Goal: Information Seeking & Learning: Check status

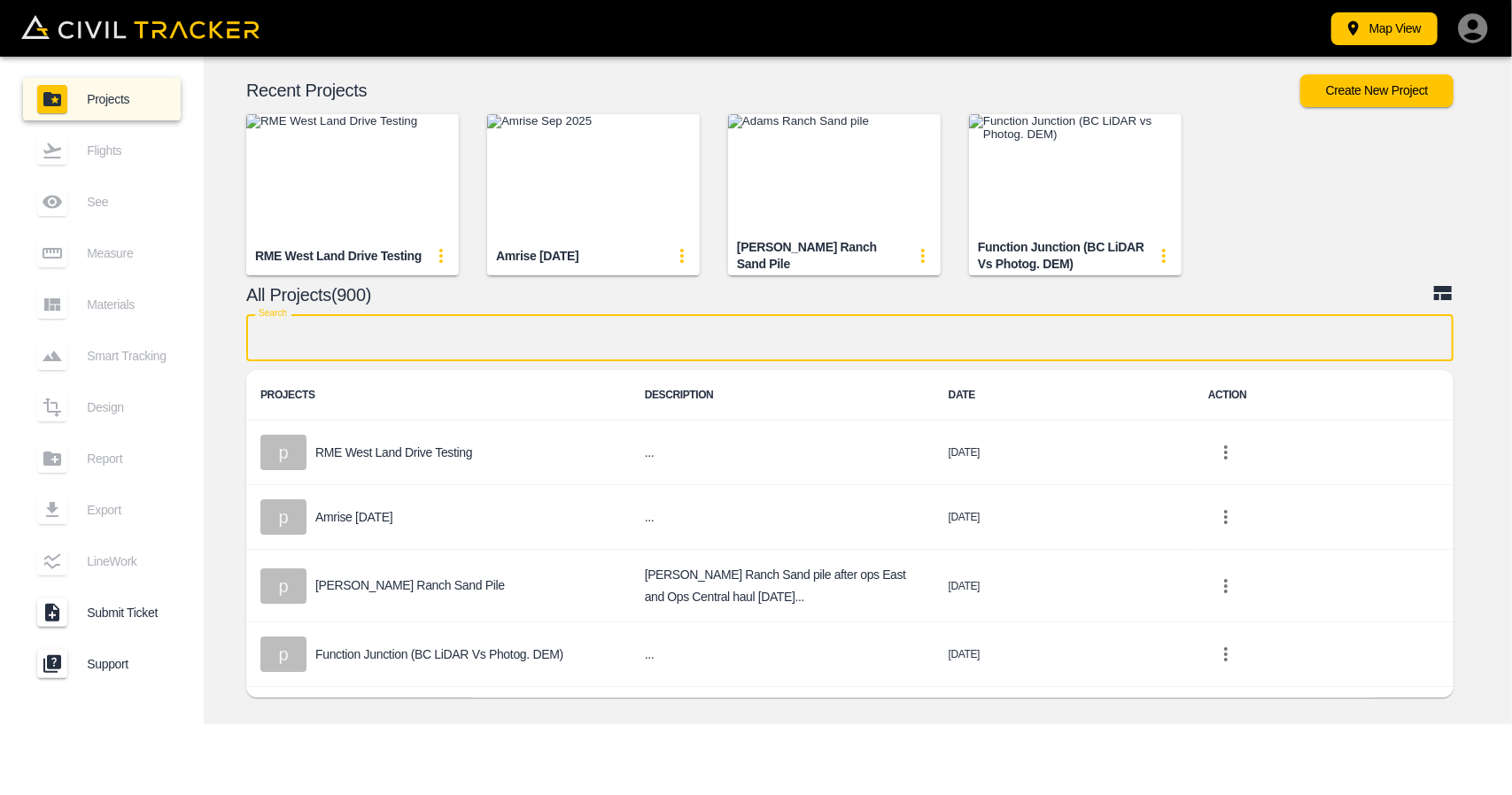
click at [592, 354] on input "text" at bounding box center [850, 337] width 1208 height 47
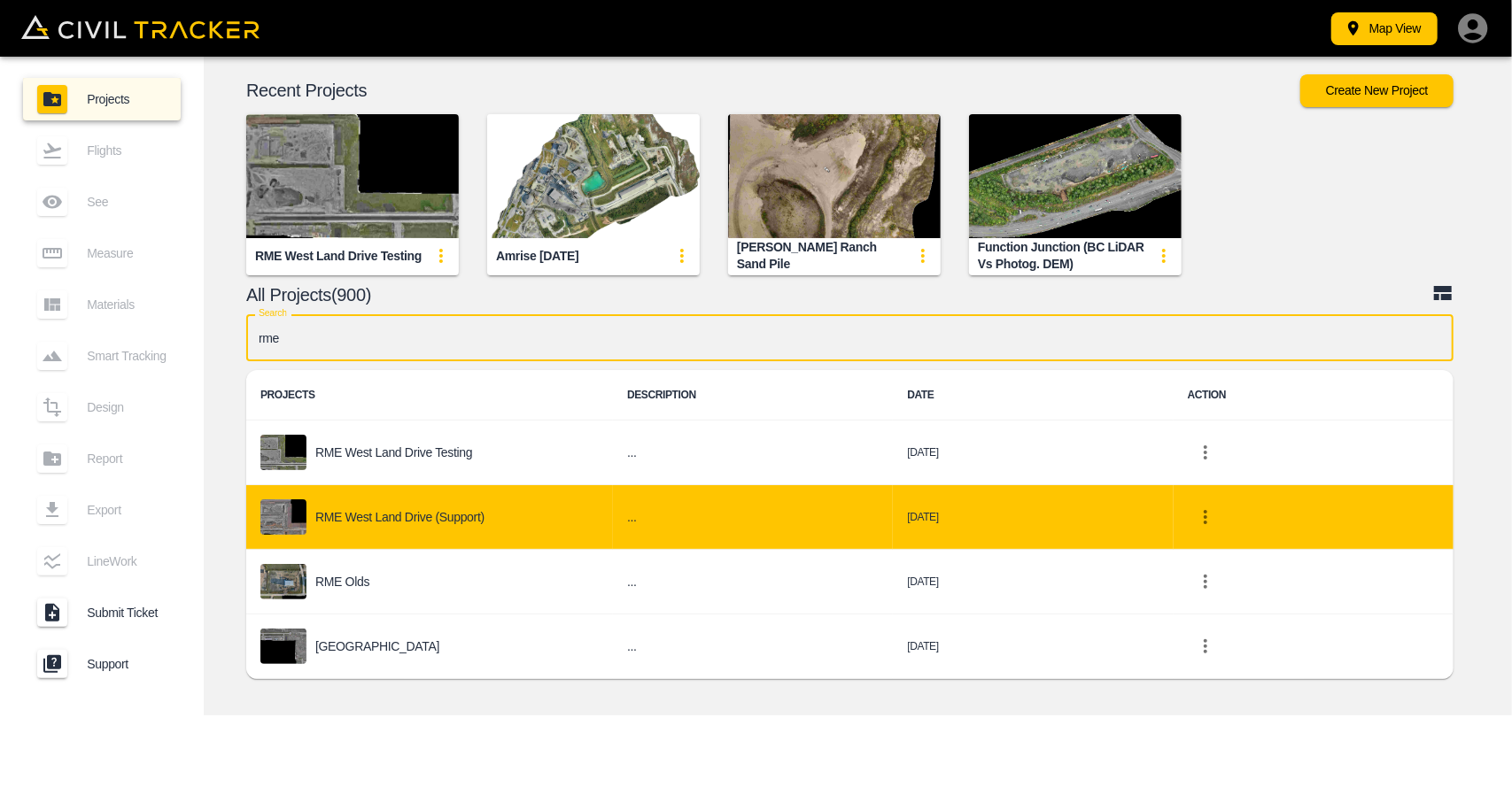
type input "rme"
click at [487, 511] on div "RME West Land Drive (Support)" at bounding box center [429, 518] width 338 height 36
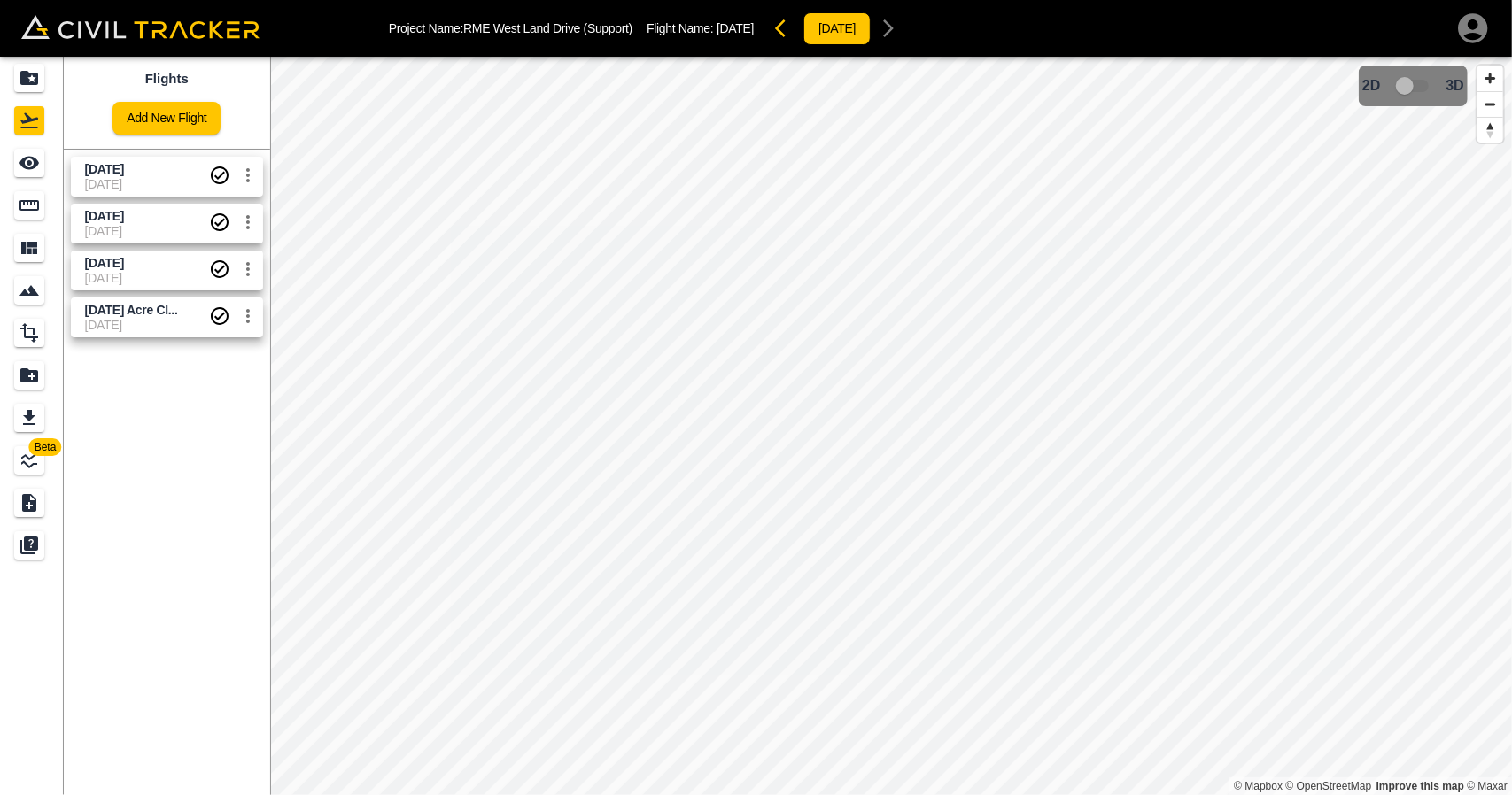
click at [129, 183] on span "[DATE]" at bounding box center [147, 184] width 124 height 14
click at [48, 166] on body "Project Name: RME West Land Drive (Support) Flight Name: September 12 2025 2025…" at bounding box center [756, 398] width 1512 height 795
click at [27, 169] on icon "See" at bounding box center [29, 162] width 21 height 21
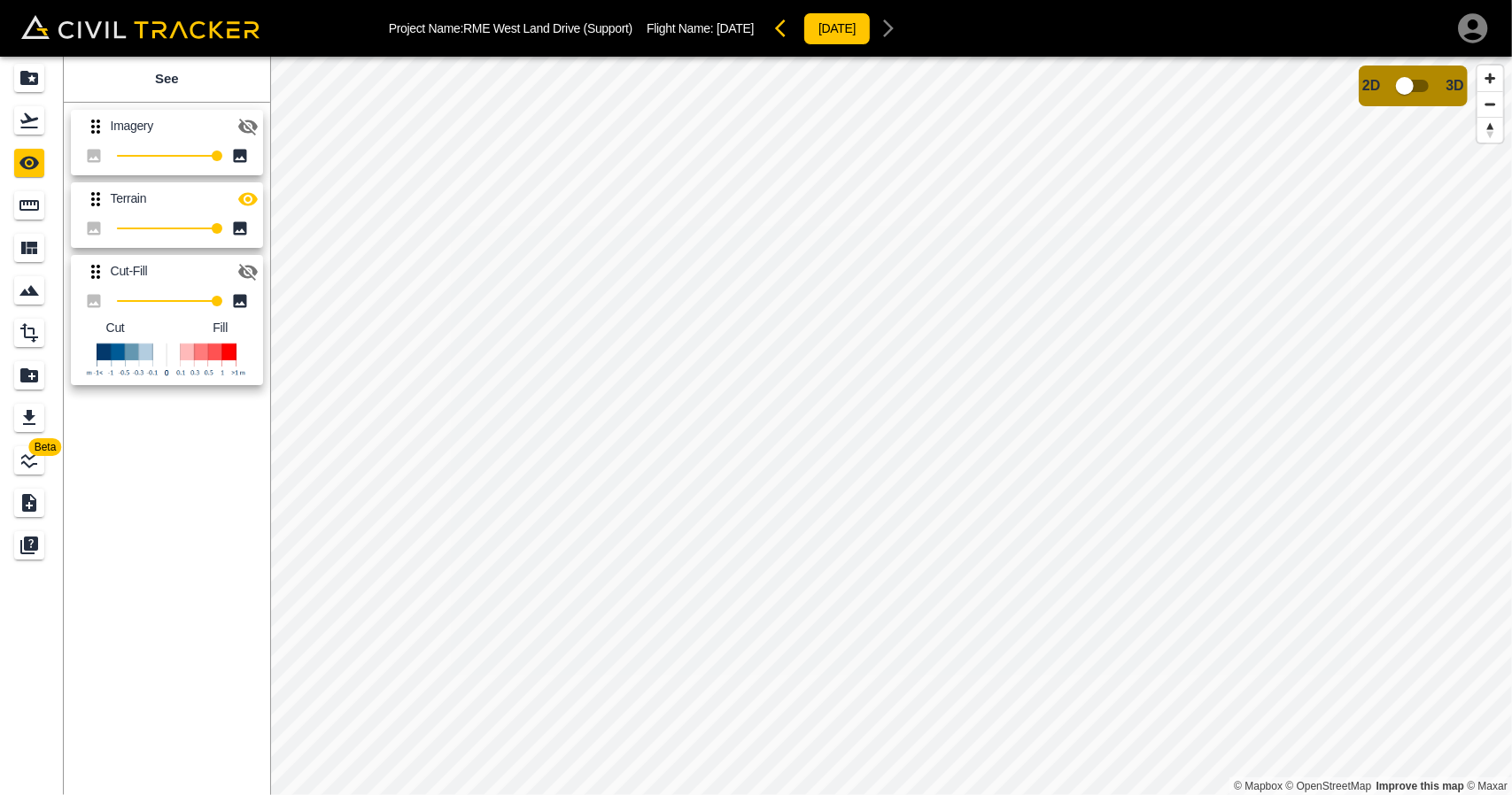
click at [246, 126] on icon "button" at bounding box center [249, 126] width 20 height 17
click at [246, 125] on icon "button" at bounding box center [249, 125] width 20 height 13
click at [245, 196] on icon "button" at bounding box center [249, 198] width 20 height 13
click at [249, 268] on icon "button" at bounding box center [249, 272] width 20 height 17
click at [239, 267] on icon "button" at bounding box center [248, 271] width 21 height 21
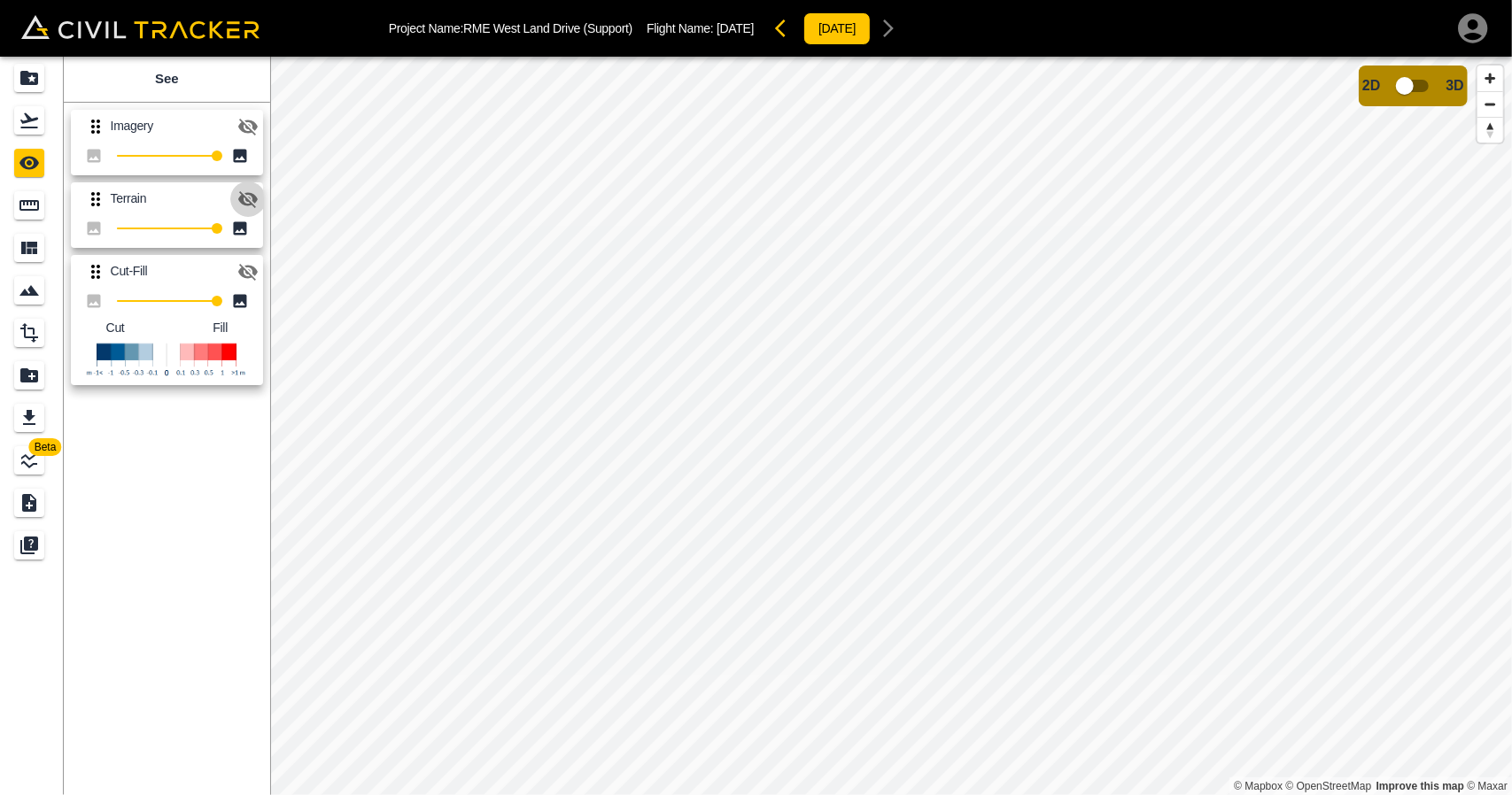
click at [247, 194] on icon "button" at bounding box center [249, 199] width 20 height 17
click at [252, 131] on icon "button" at bounding box center [249, 126] width 20 height 17
click at [41, 121] on div "Flights" at bounding box center [29, 120] width 30 height 29
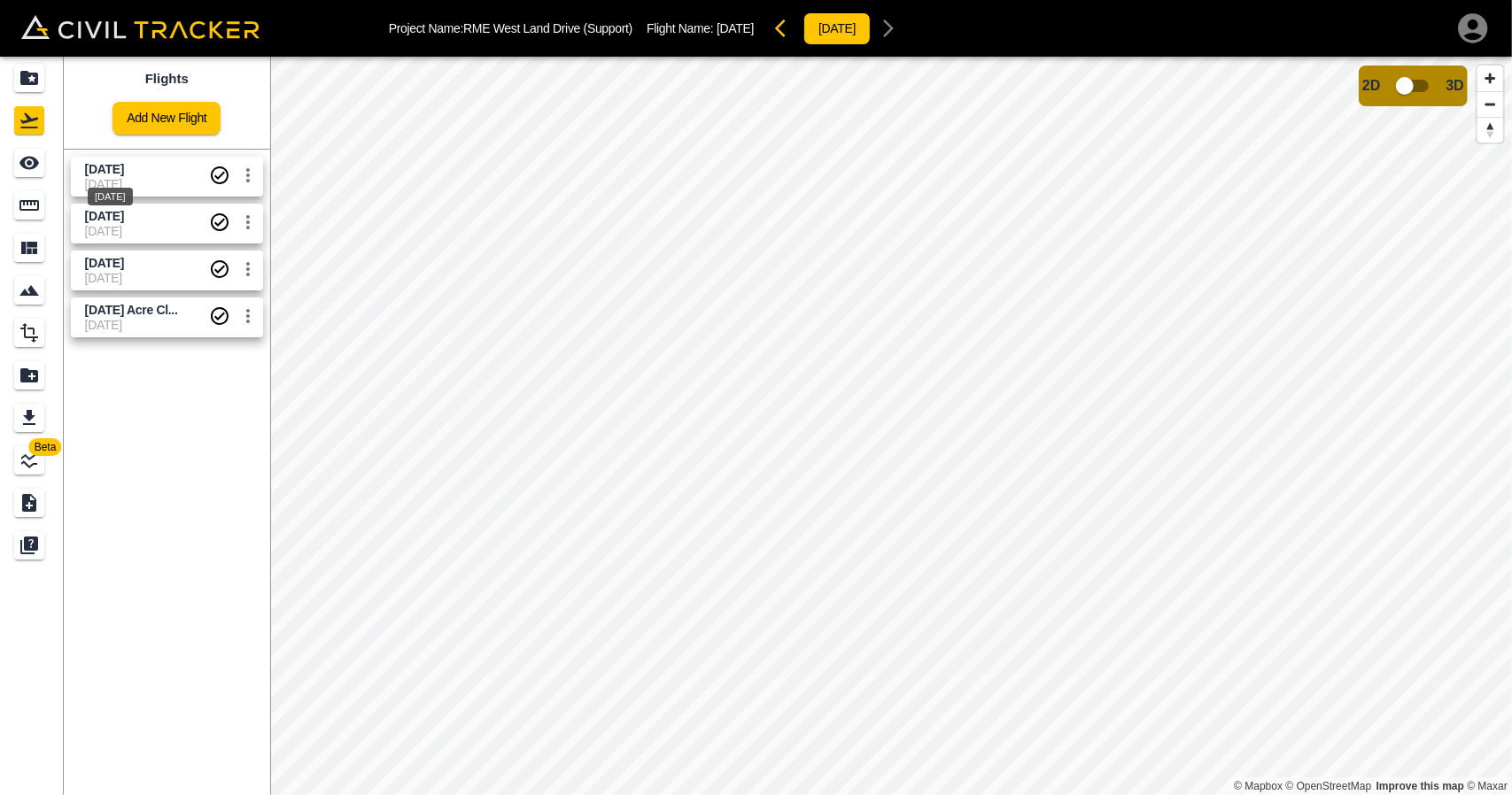
click at [124, 220] on span "[DATE]" at bounding box center [104, 216] width 39 height 14
click at [34, 174] on div "See" at bounding box center [29, 163] width 30 height 29
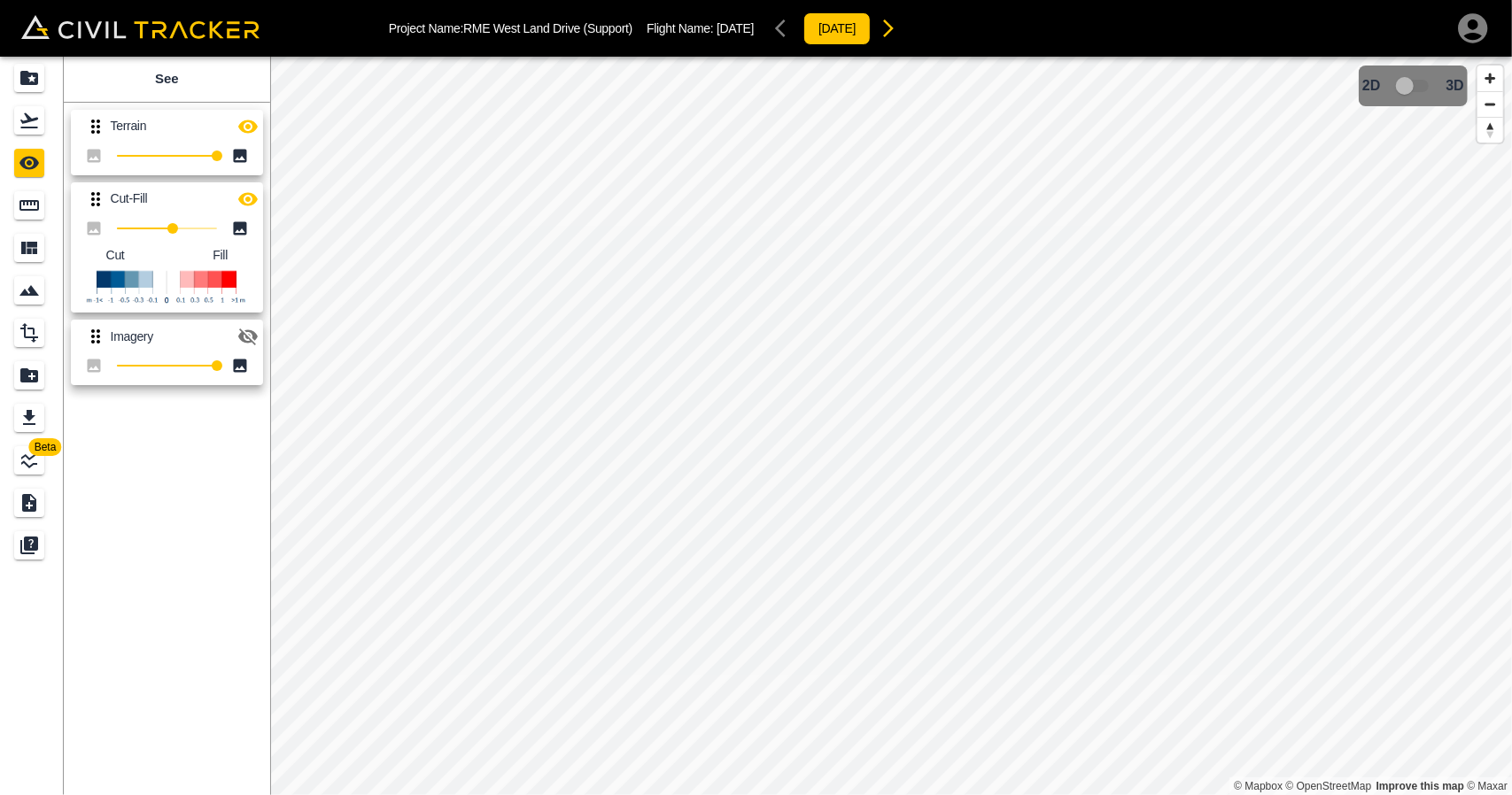
click at [252, 192] on icon "button" at bounding box center [249, 198] width 20 height 13
drag, startPoint x: 252, startPoint y: 124, endPoint x: 215, endPoint y: 125, distance: 37.0
click at [252, 124] on icon "button" at bounding box center [249, 125] width 20 height 13
type input "56"
click at [43, 127] on div "Flights" at bounding box center [29, 120] width 30 height 29
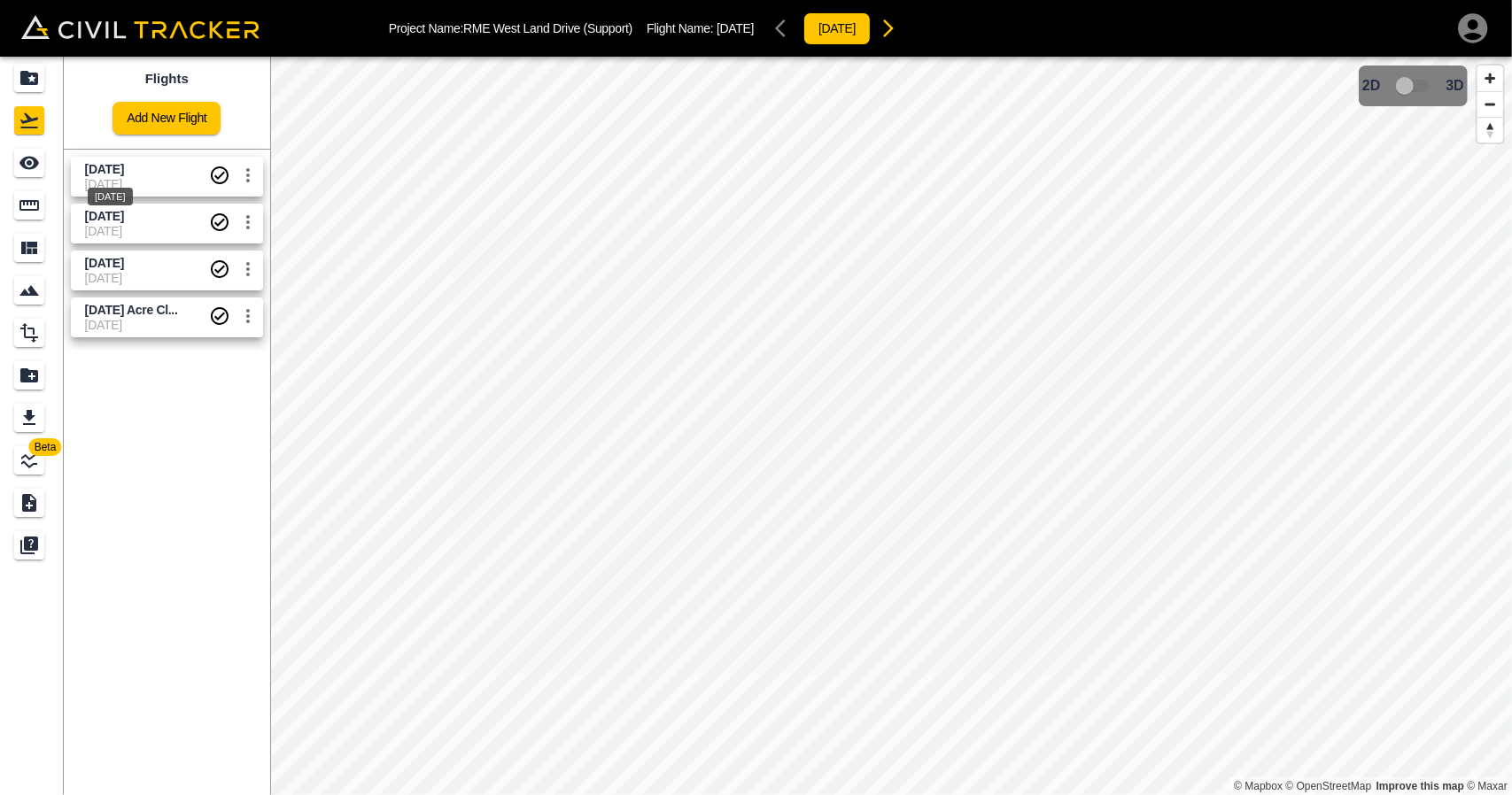
click at [109, 176] on div "[DATE]" at bounding box center [109, 191] width 49 height 32
click at [47, 164] on div "See" at bounding box center [32, 163] width 36 height 29
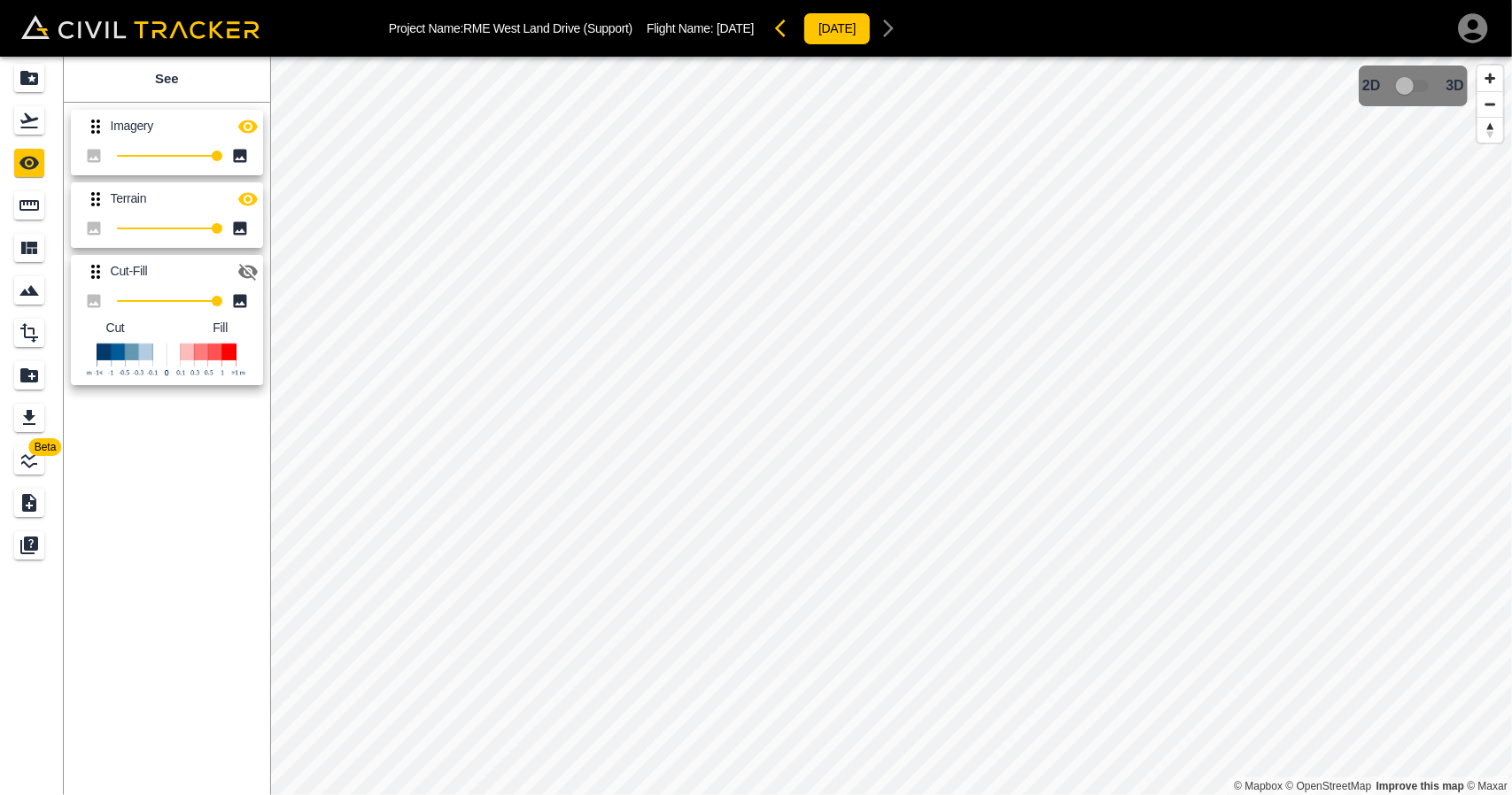
drag, startPoint x: 255, startPoint y: 201, endPoint x: 256, endPoint y: 173, distance: 28.0
click at [256, 200] on icon "button" at bounding box center [249, 198] width 20 height 13
click at [253, 139] on button "button" at bounding box center [249, 127] width 36 height 36
click at [36, 123] on icon "Flights" at bounding box center [29, 120] width 21 height 21
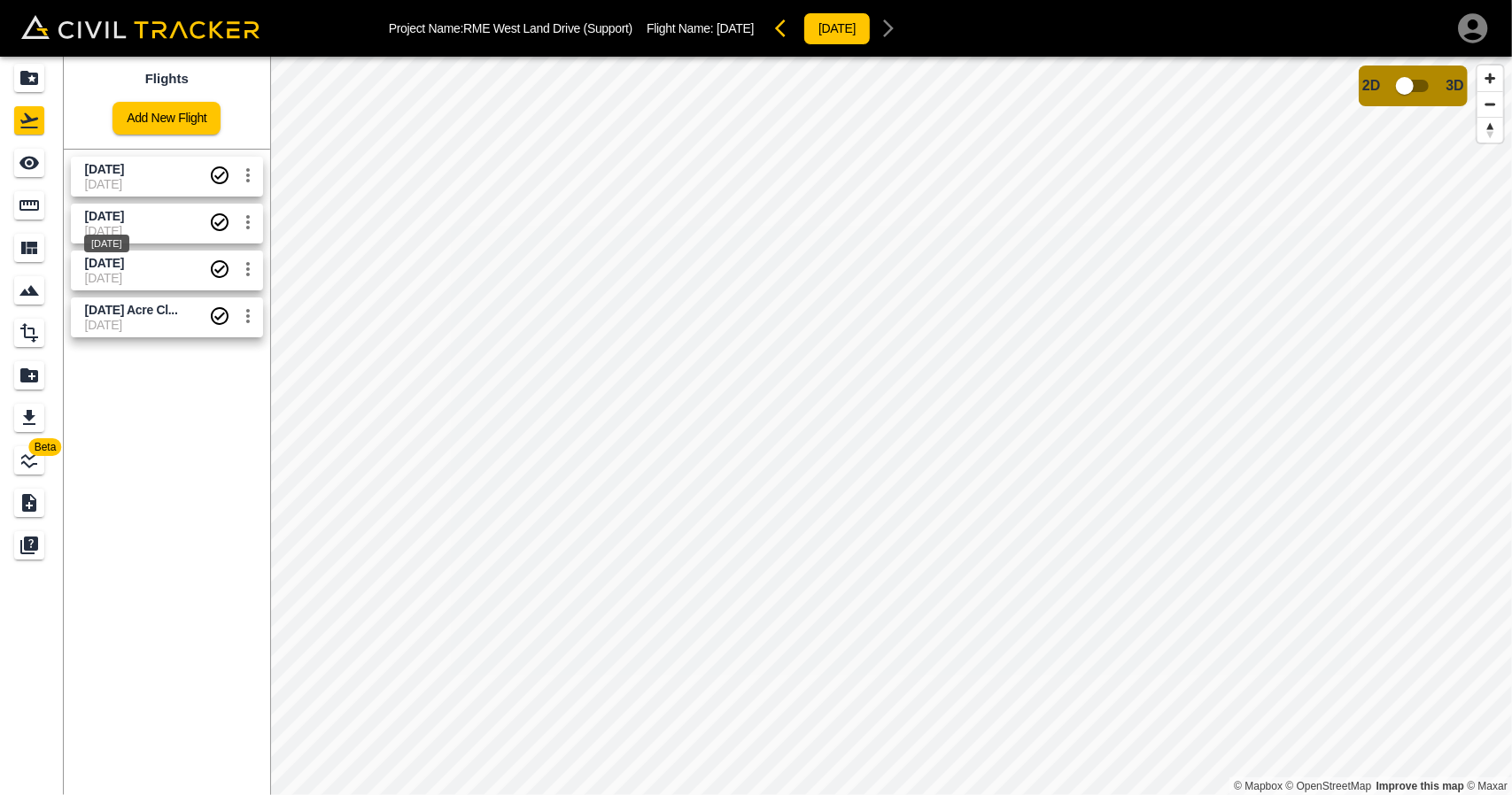
drag, startPoint x: 101, startPoint y: 245, endPoint x: 95, endPoint y: 256, distance: 12.5
click at [101, 246] on div "[DATE]" at bounding box center [106, 243] width 45 height 18
drag, startPoint x: 91, startPoint y: 266, endPoint x: 64, endPoint y: 212, distance: 60.4
click at [90, 266] on span "[DATE]" at bounding box center [104, 263] width 39 height 14
click at [31, 167] on icon "See" at bounding box center [30, 163] width 20 height 13
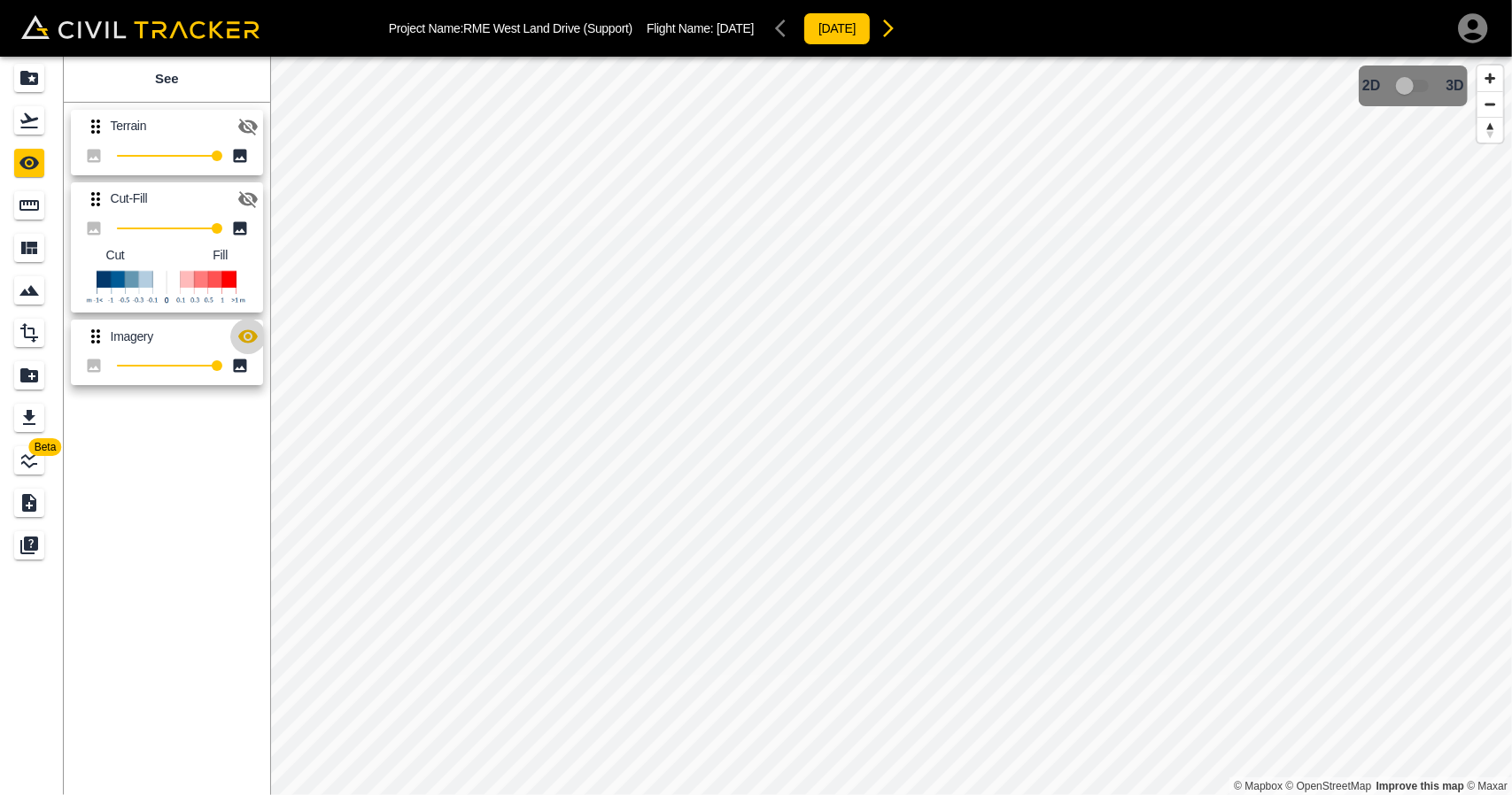
click at [253, 339] on icon "button" at bounding box center [249, 336] width 20 height 13
click at [34, 128] on icon "Flights" at bounding box center [29, 120] width 18 height 15
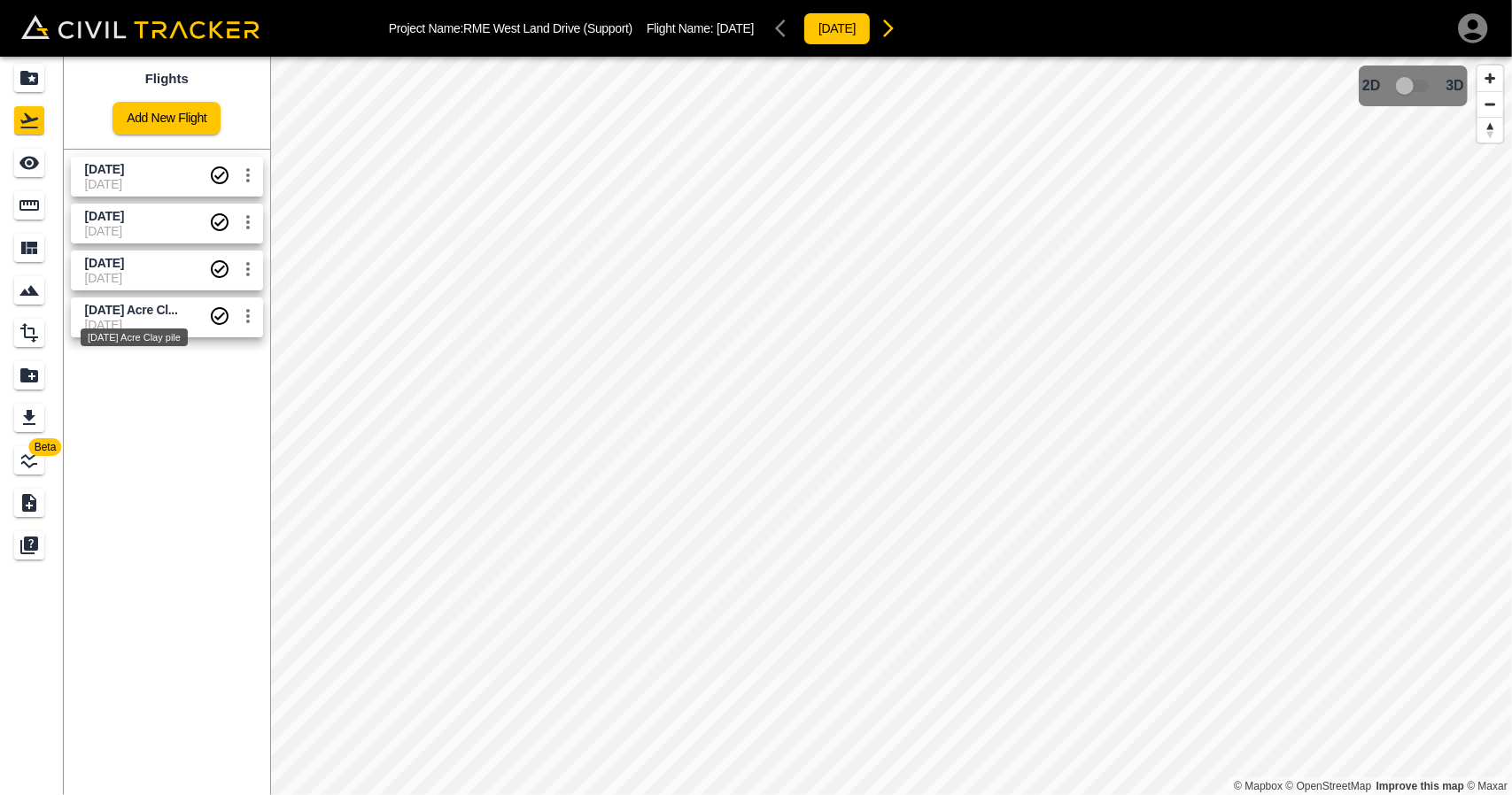
click at [119, 328] on div "November 14 Acre Clay pile" at bounding box center [133, 332] width 110 height 32
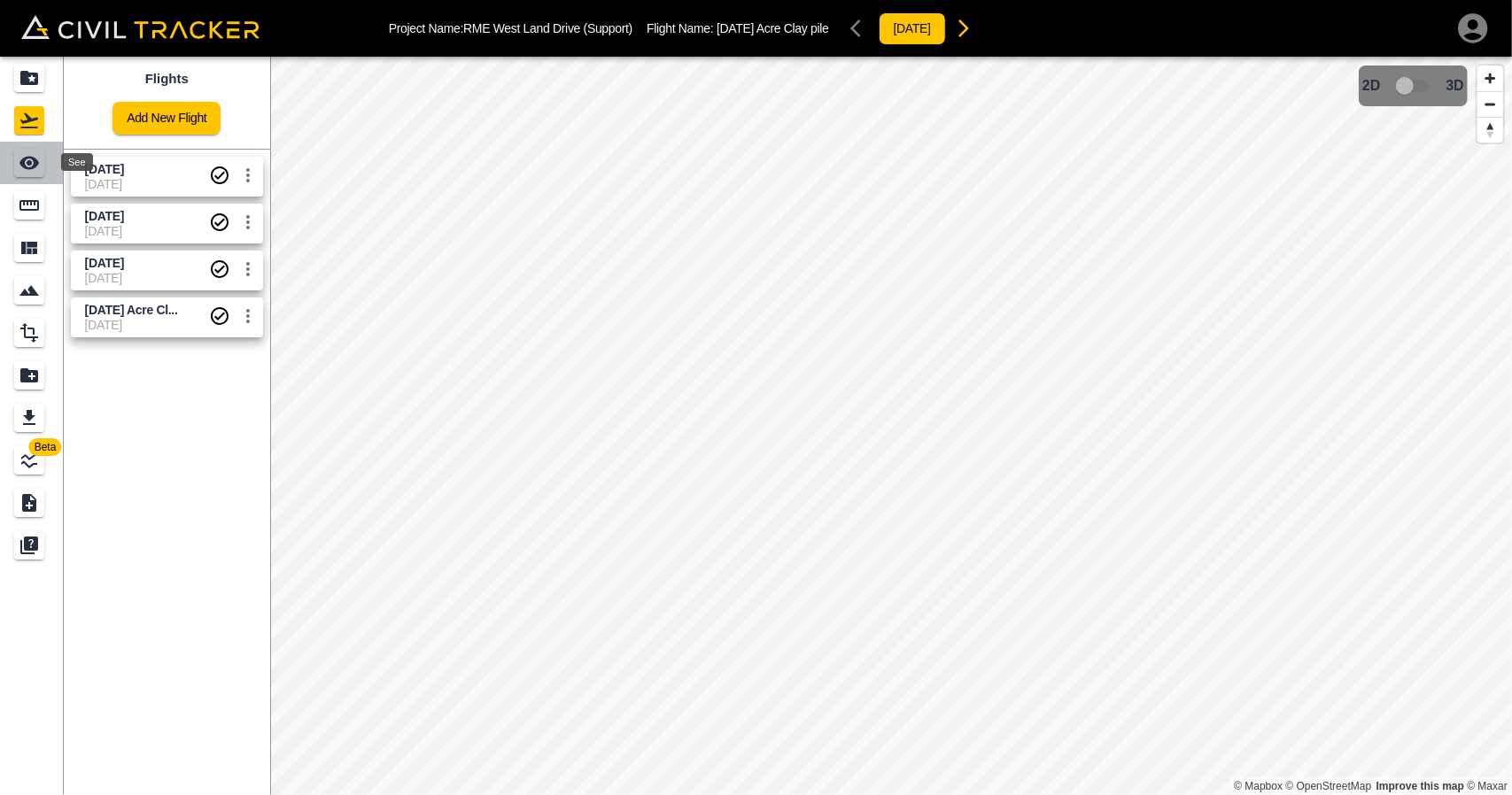
click at [31, 153] on icon "See" at bounding box center [29, 162] width 21 height 21
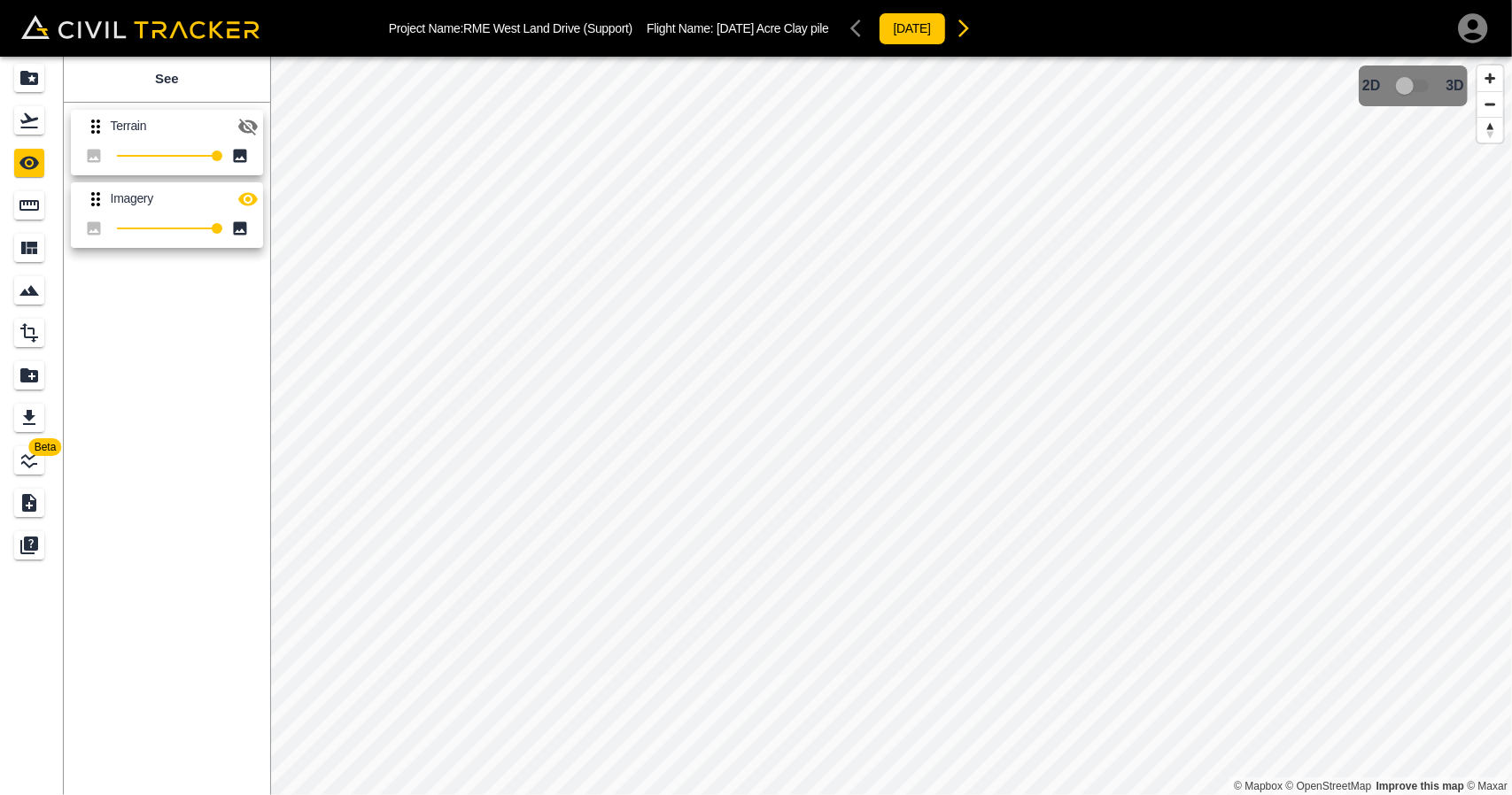
click at [243, 196] on icon "button" at bounding box center [249, 198] width 20 height 13
click at [30, 117] on icon "Flights" at bounding box center [29, 120] width 18 height 15
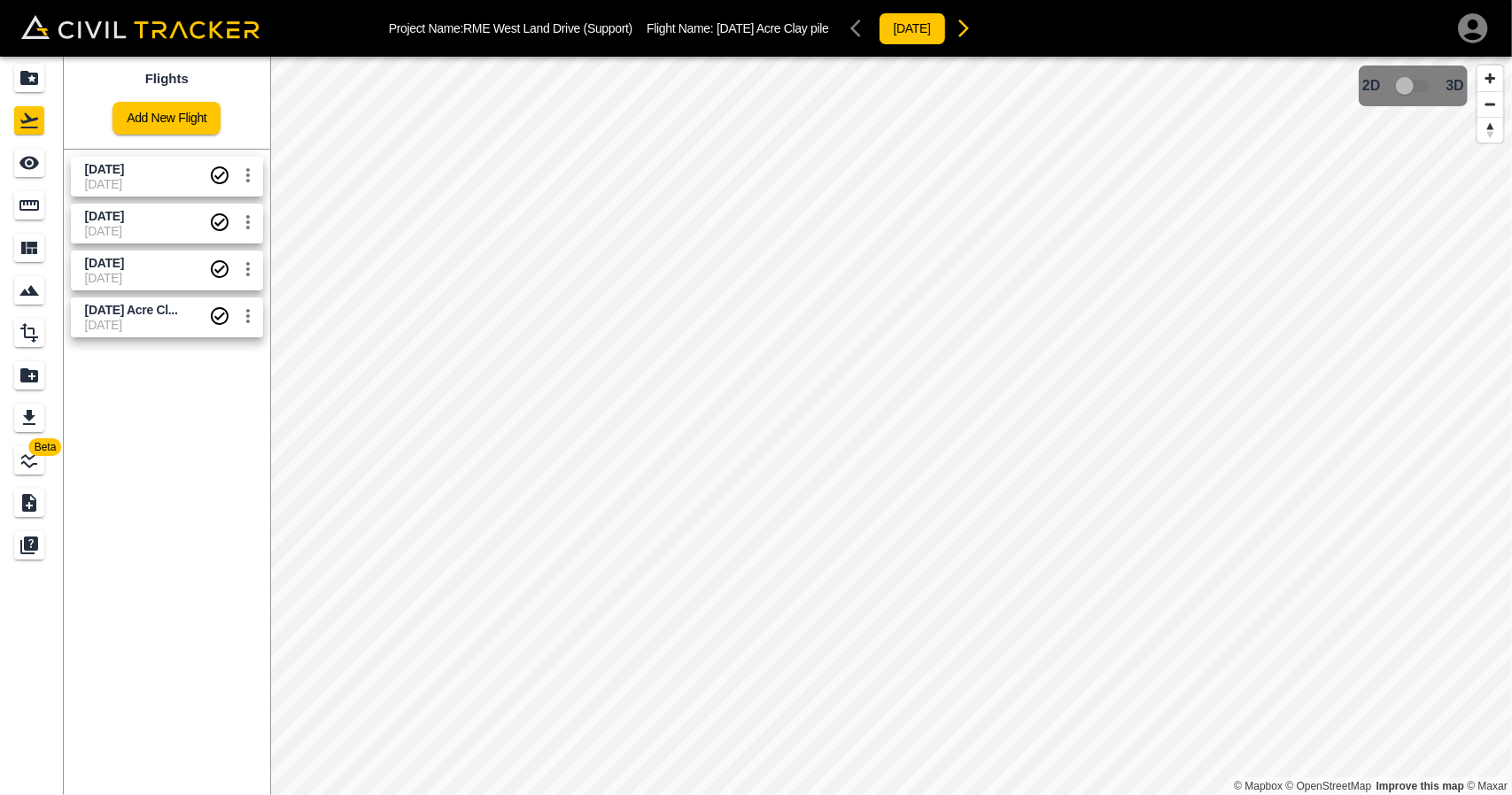
click at [102, 171] on span "[DATE]" at bounding box center [104, 169] width 39 height 14
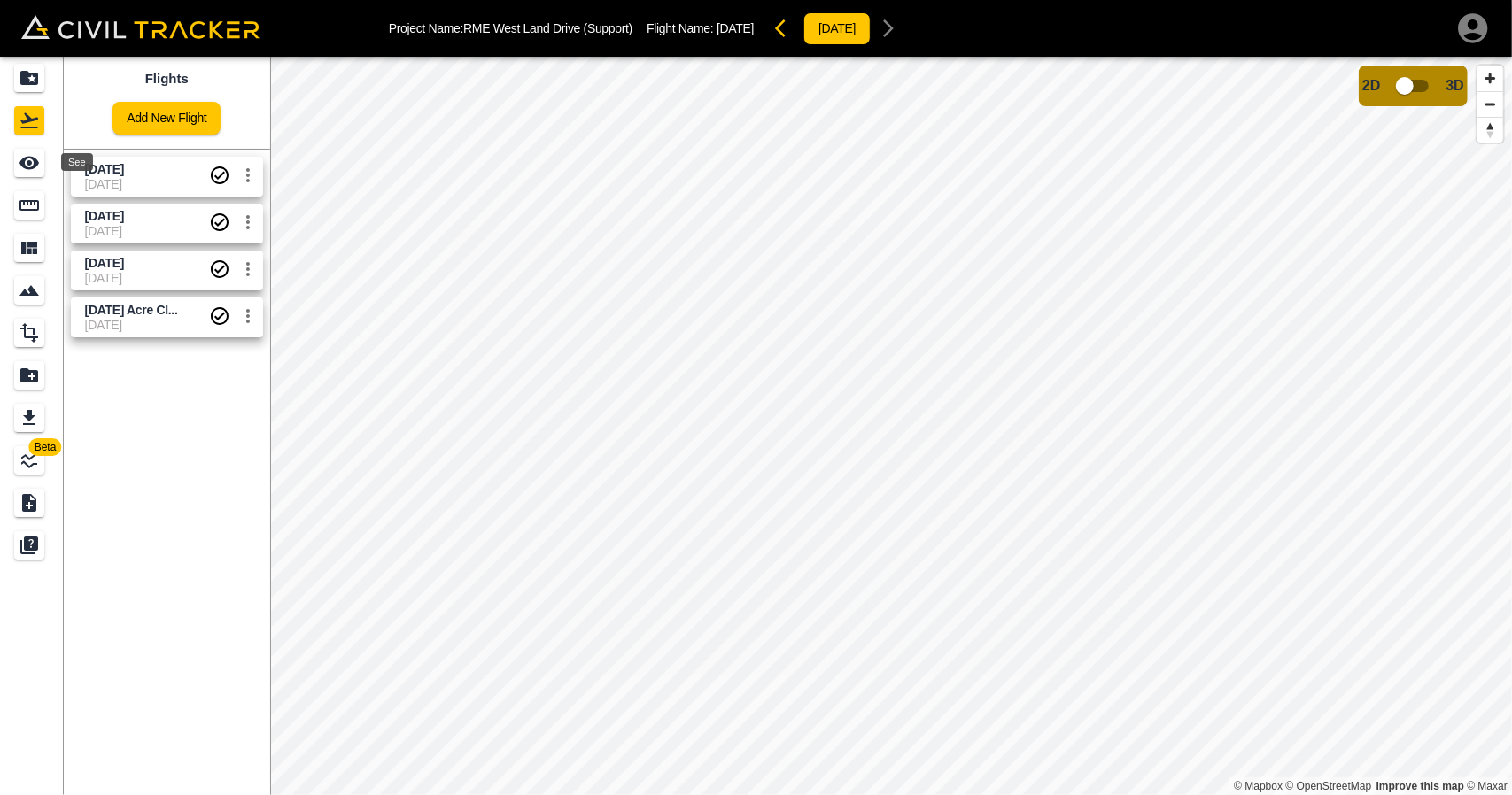
click at [43, 163] on div "See" at bounding box center [29, 163] width 30 height 29
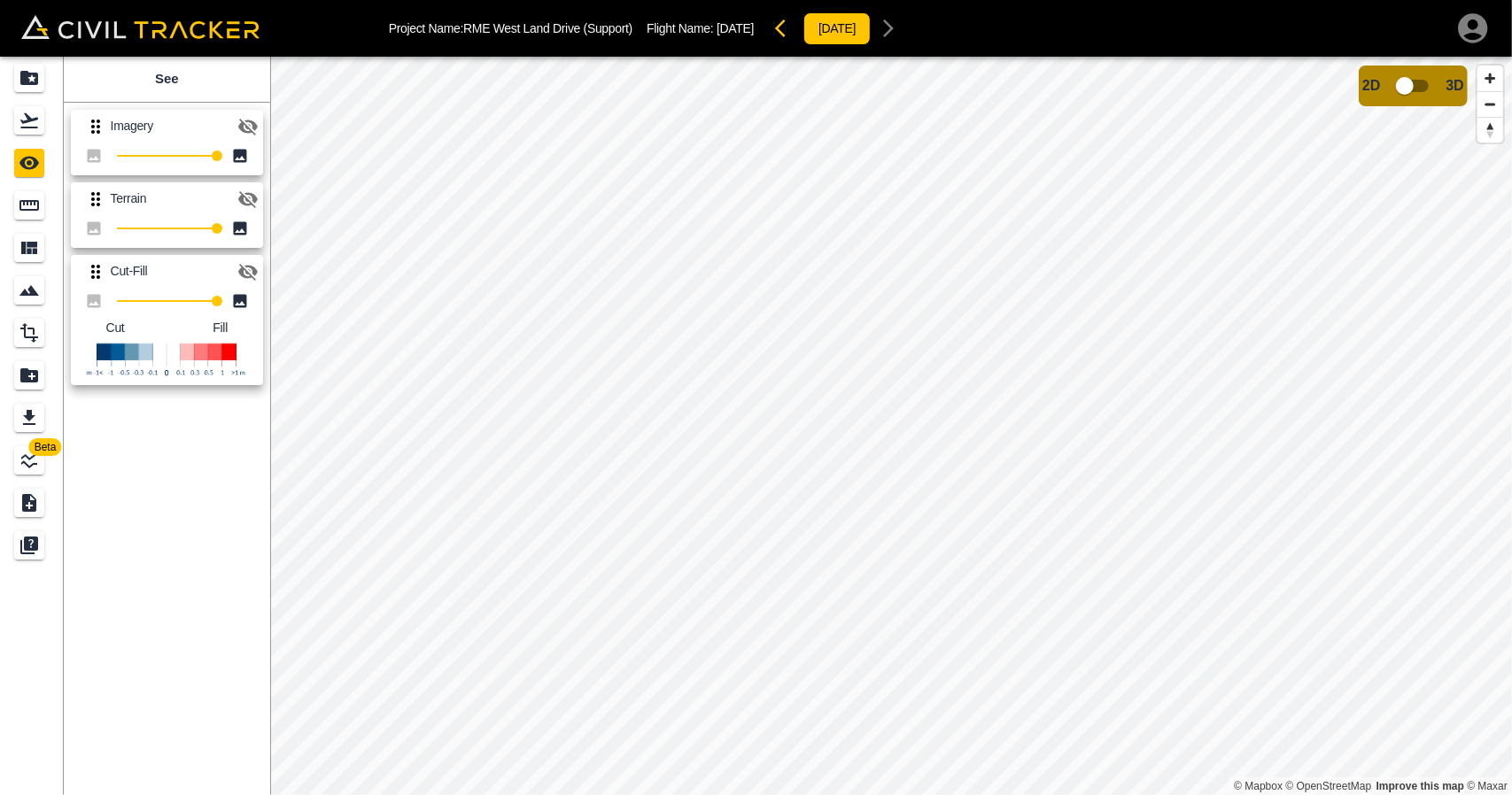
click at [250, 146] on div "100" at bounding box center [166, 155] width 192 height 25
click at [250, 134] on icon "button" at bounding box center [248, 126] width 21 height 21
click at [249, 197] on icon "button" at bounding box center [248, 199] width 21 height 21
click at [249, 197] on icon "button" at bounding box center [249, 198] width 20 height 13
click at [248, 119] on icon "button" at bounding box center [249, 125] width 20 height 13
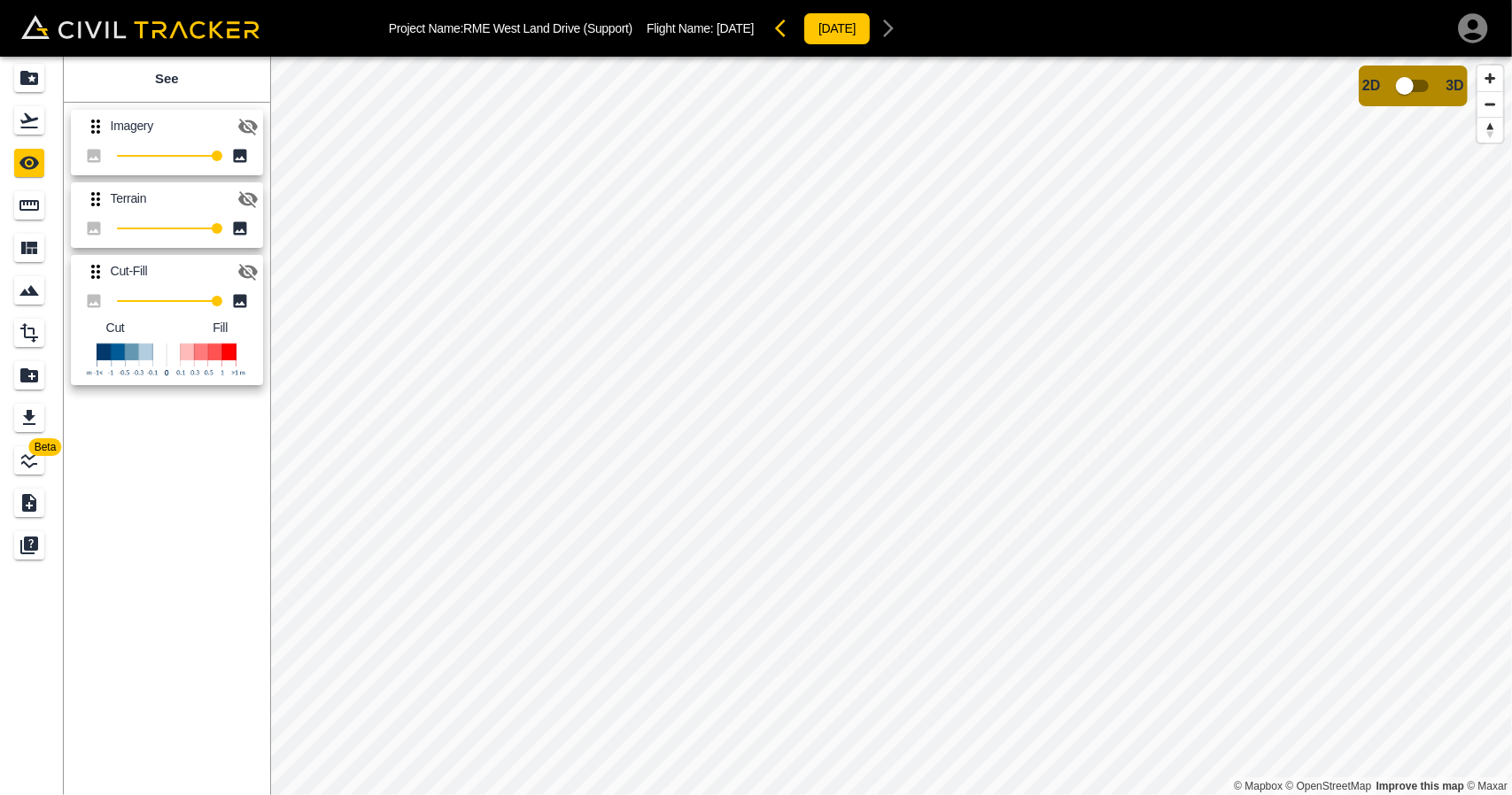
click at [39, 73] on icon "Projects" at bounding box center [29, 78] width 21 height 21
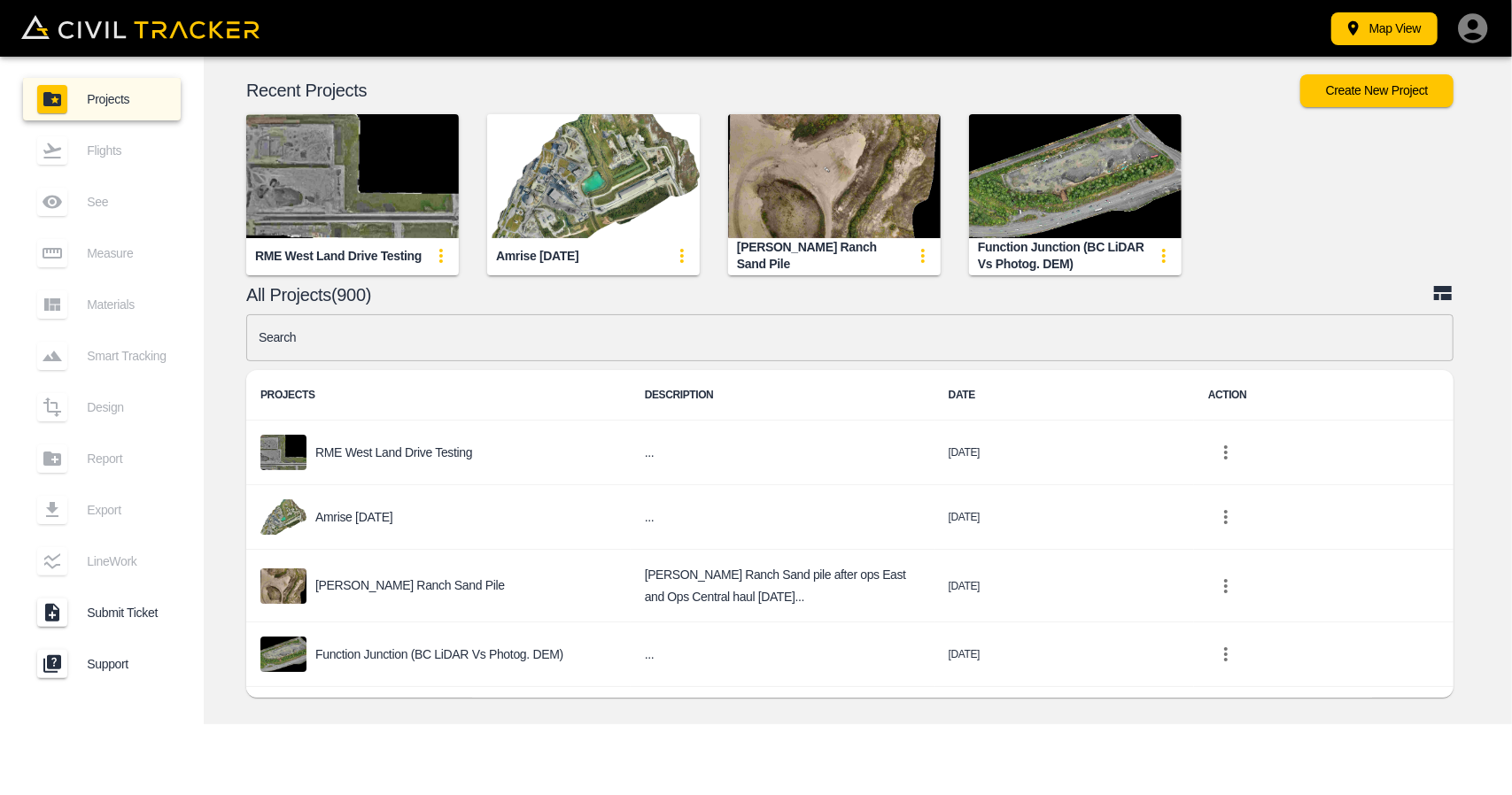
click at [358, 168] on img "button" at bounding box center [353, 176] width 213 height 124
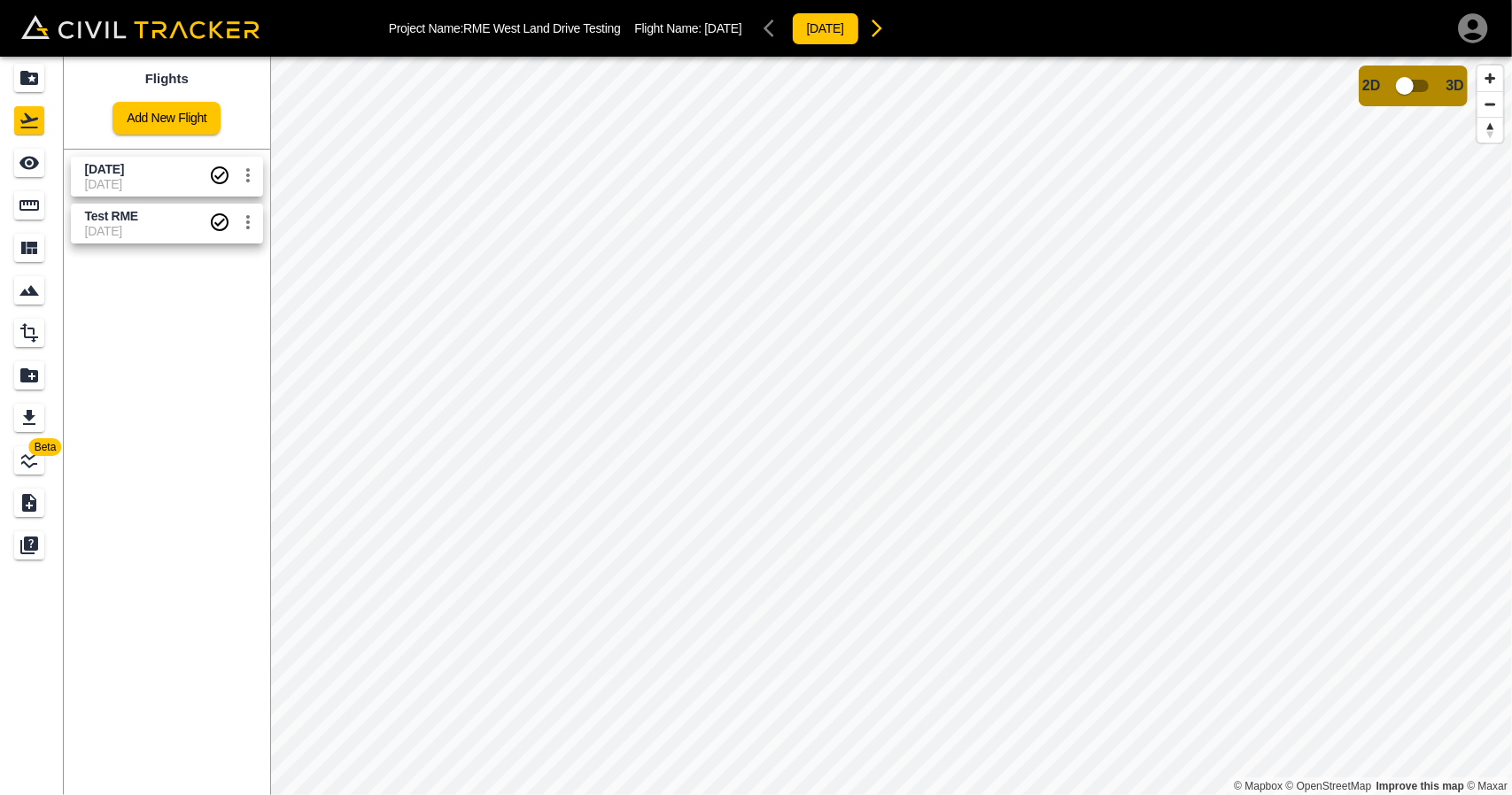
click at [186, 358] on div "Flights Add New Flight [DATE] [DATE] Test RME [DATE]" at bounding box center [167, 425] width 207 height 738
click at [111, 174] on span "[DATE]" at bounding box center [104, 169] width 39 height 14
click at [45, 157] on div "See" at bounding box center [32, 163] width 36 height 29
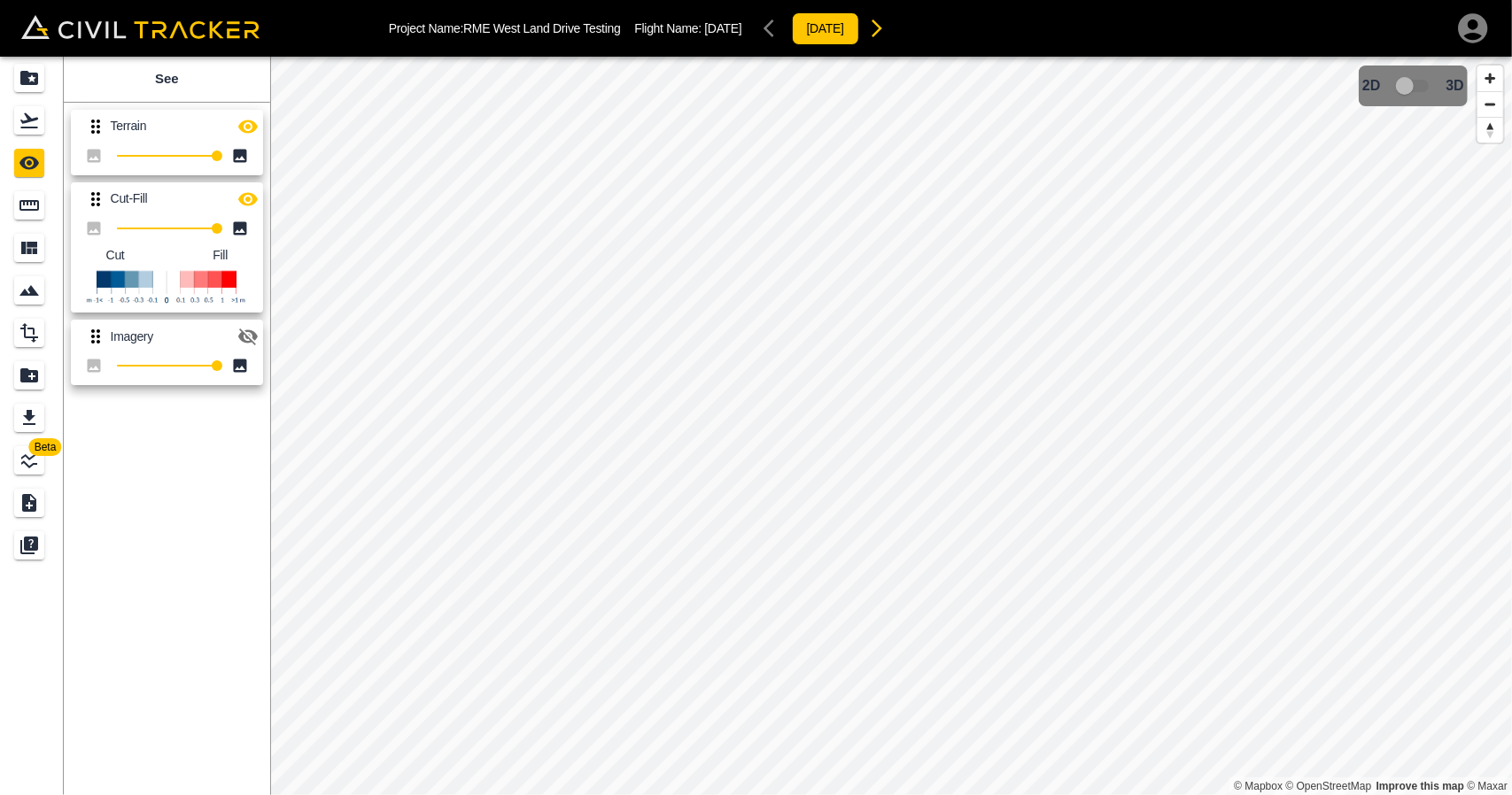
click at [247, 134] on icon "button" at bounding box center [248, 126] width 21 height 21
drag, startPoint x: 247, startPoint y: 343, endPoint x: 247, endPoint y: 325, distance: 18.0
click at [247, 343] on icon "button" at bounding box center [248, 336] width 21 height 21
click at [249, 121] on icon "button" at bounding box center [248, 126] width 21 height 21
click at [243, 341] on icon "button" at bounding box center [249, 336] width 20 height 13
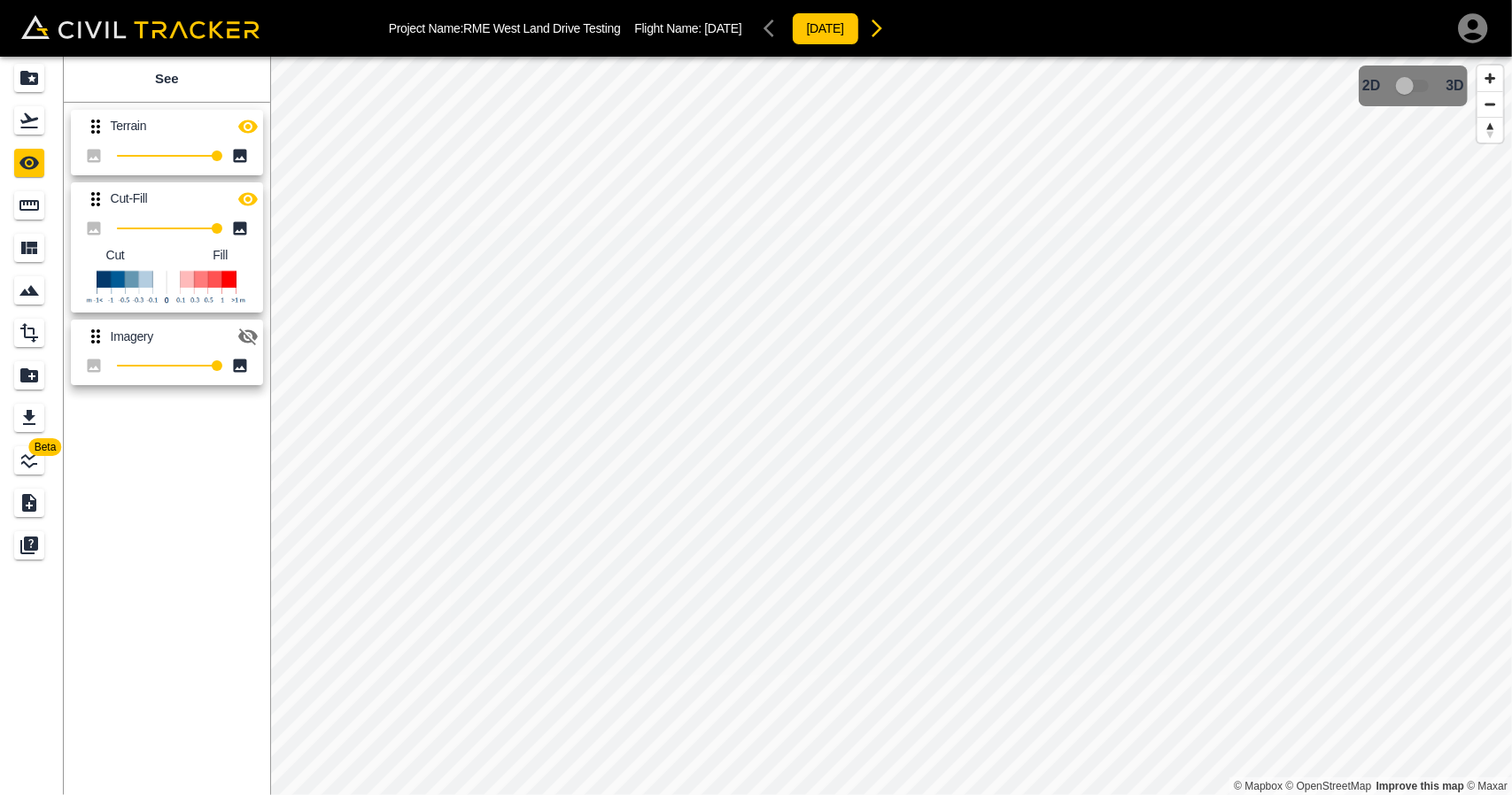
click at [249, 202] on icon "button" at bounding box center [248, 199] width 21 height 21
click at [250, 134] on icon "button" at bounding box center [248, 126] width 21 height 21
drag, startPoint x: 29, startPoint y: 123, endPoint x: 36, endPoint y: 57, distance: 66.4
click at [28, 122] on icon "Flights" at bounding box center [29, 120] width 21 height 21
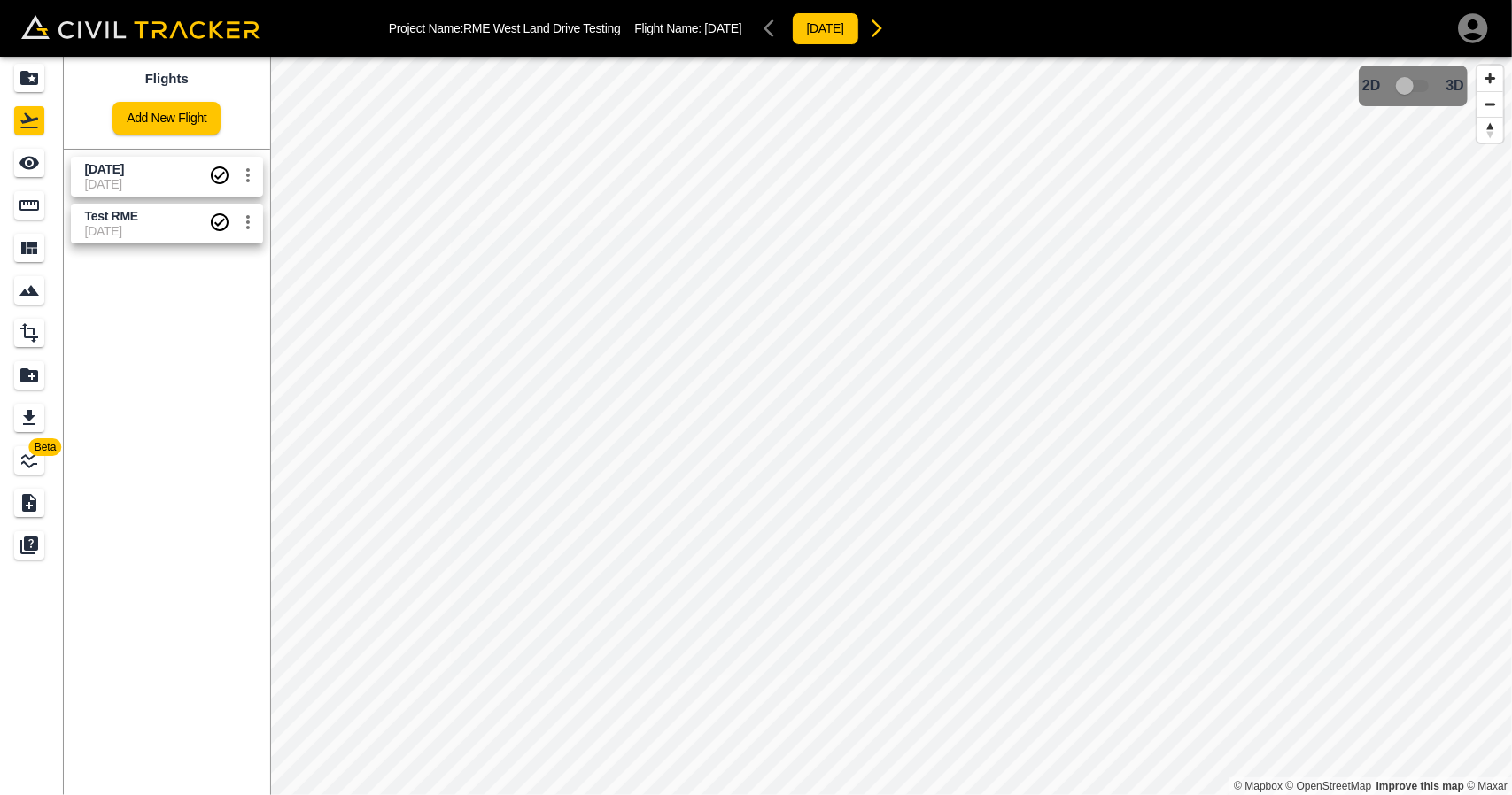
click at [36, 57] on link at bounding box center [32, 78] width 64 height 43
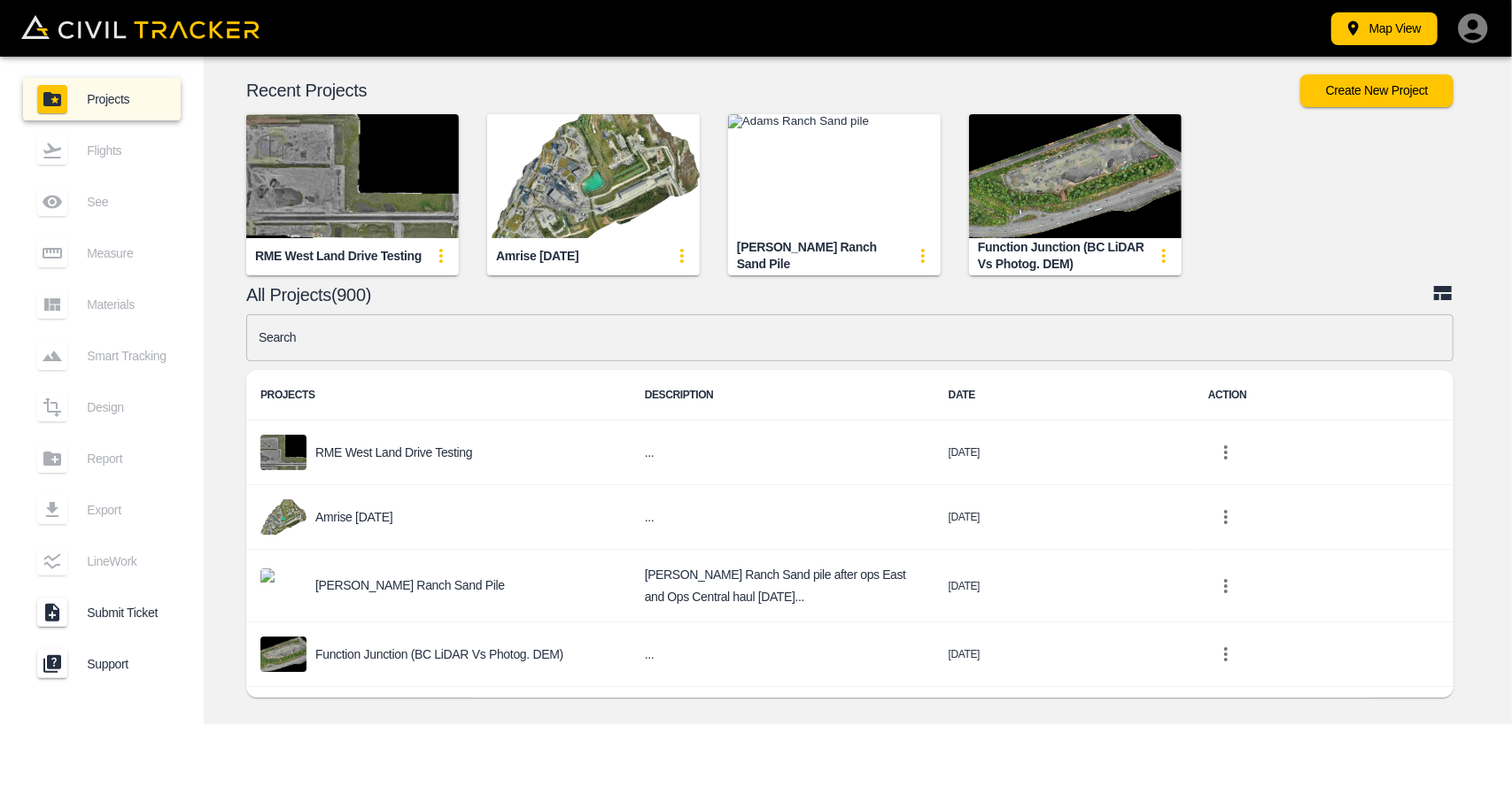
click at [326, 176] on img "button" at bounding box center [353, 176] width 213 height 124
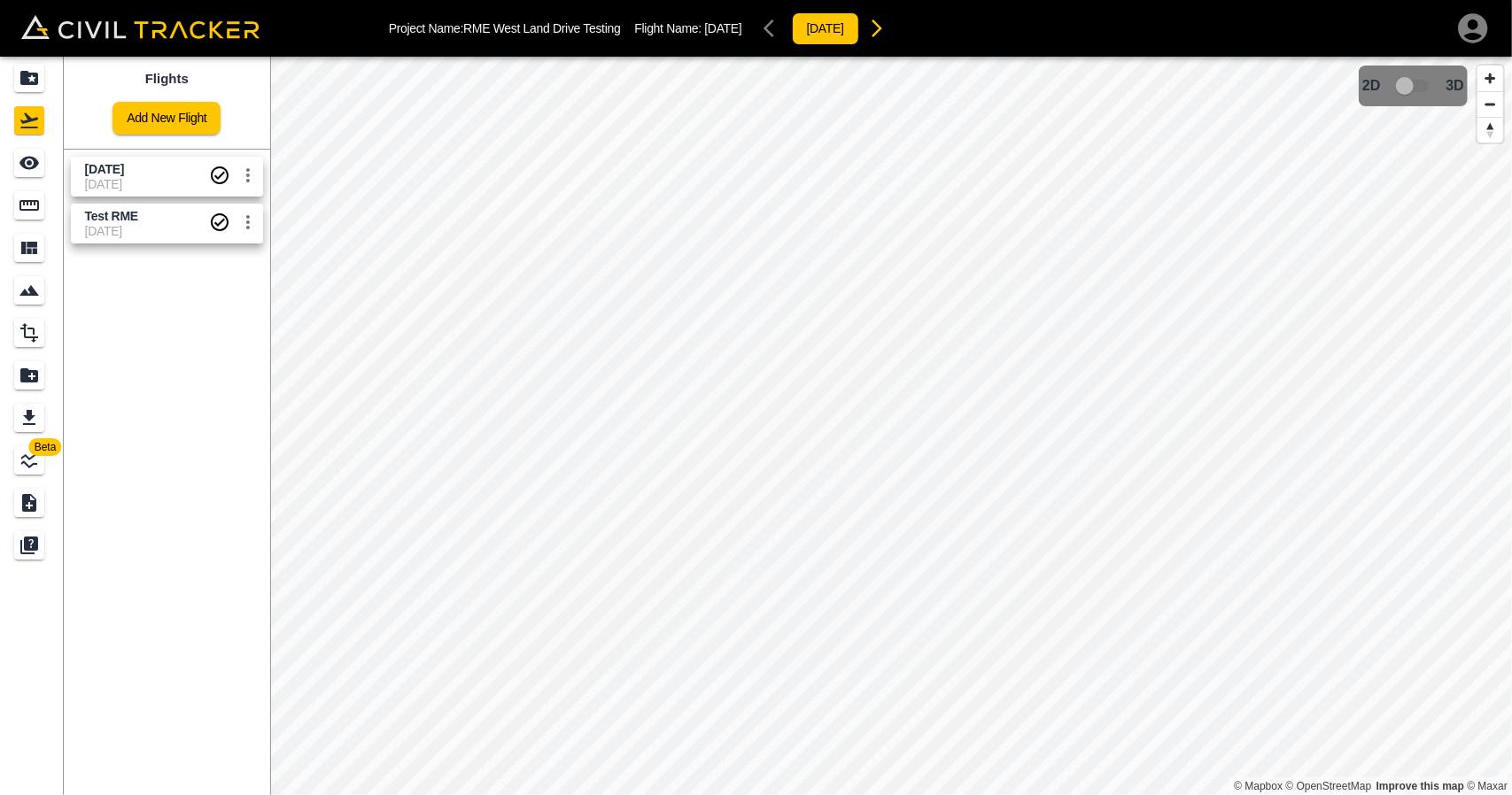
click at [129, 171] on span "[DATE]" at bounding box center [147, 169] width 124 height 17
drag, startPoint x: 7, startPoint y: 162, endPoint x: 21, endPoint y: 159, distance: 14.3
click at [7, 162] on link at bounding box center [32, 163] width 64 height 43
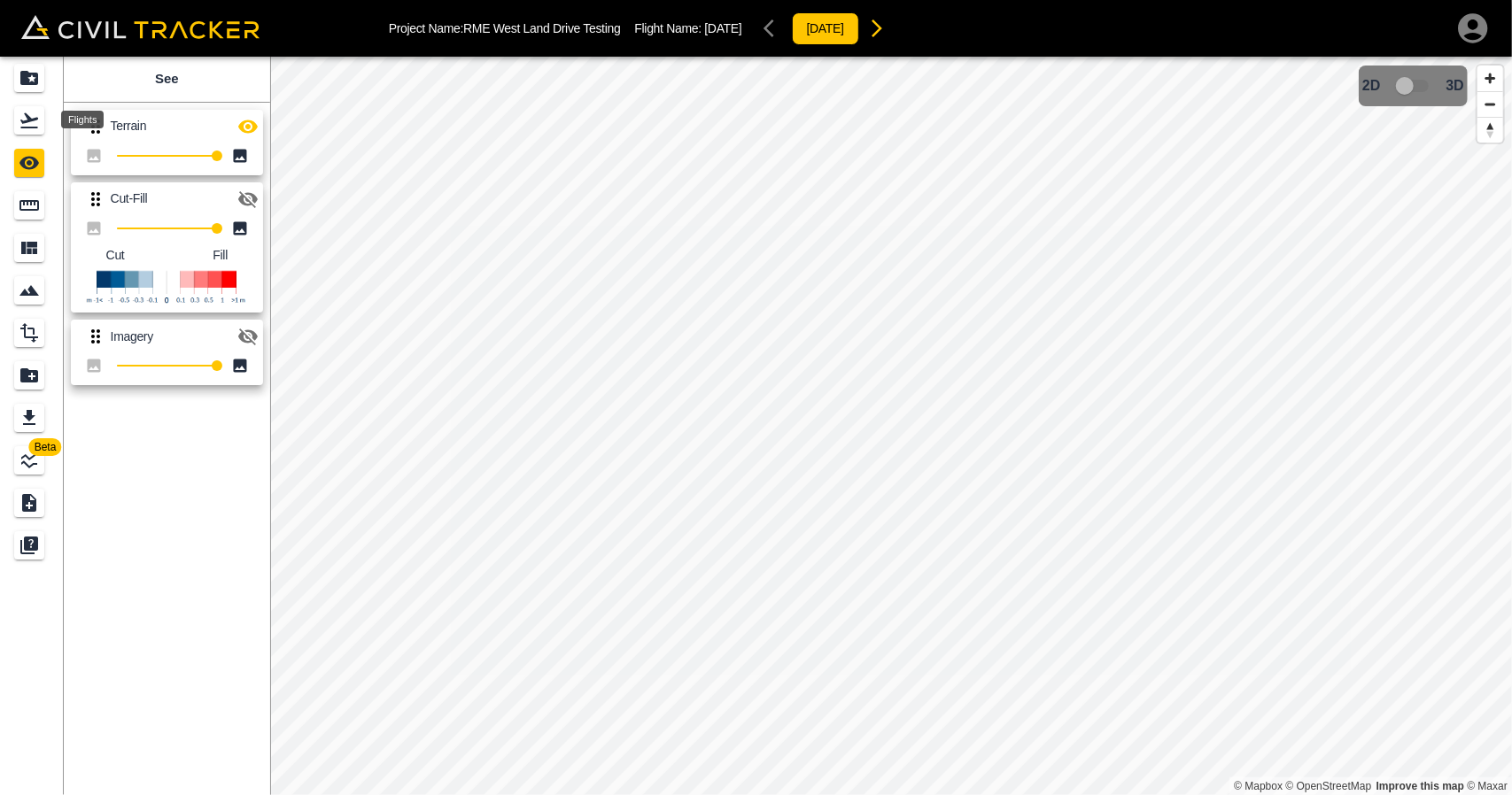
click at [37, 109] on div "Flights" at bounding box center [29, 120] width 30 height 29
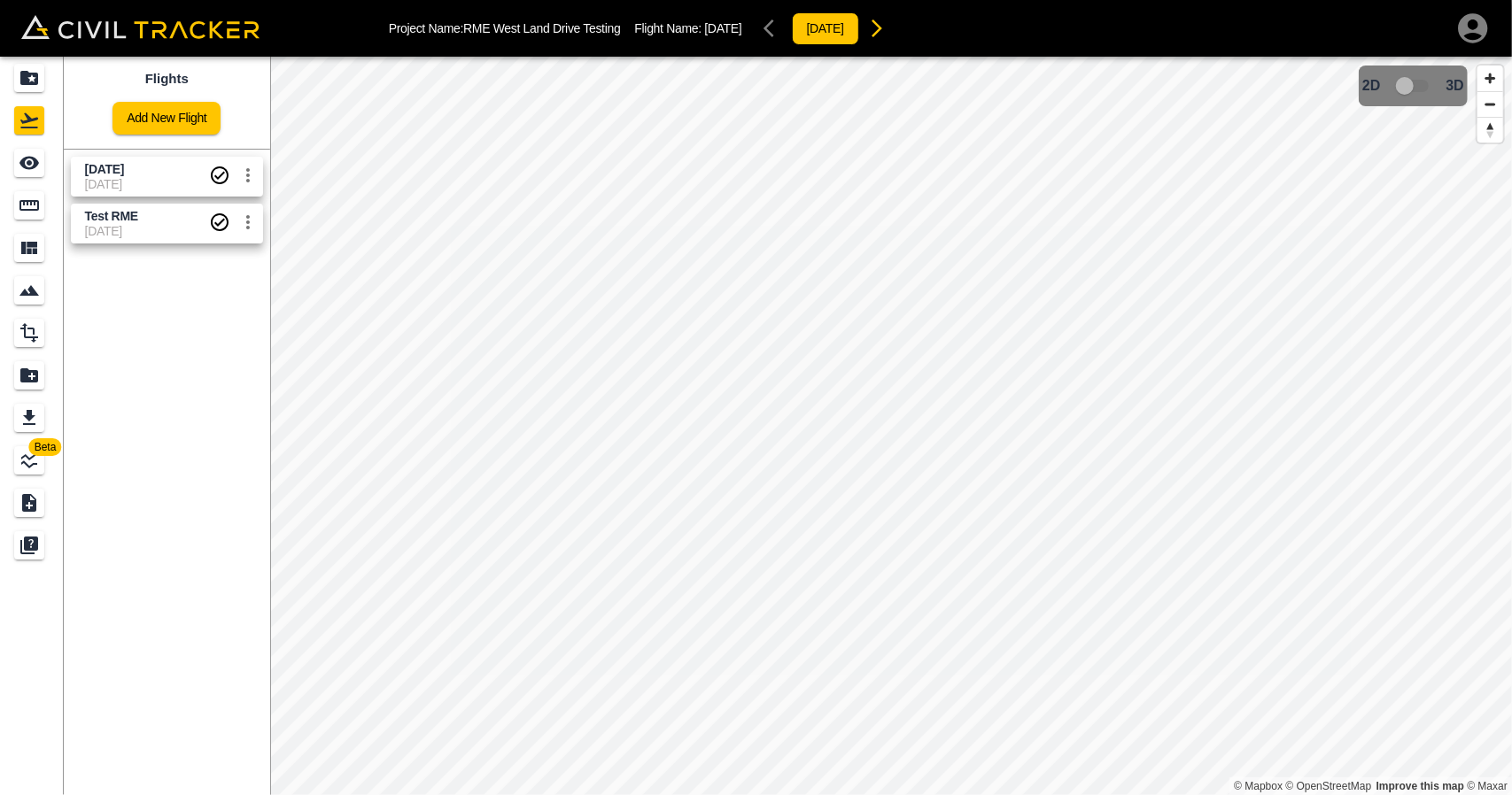
click at [108, 180] on span "[DATE]" at bounding box center [147, 184] width 124 height 14
click at [65, 173] on div "[DATE] [DATE]" at bounding box center [163, 173] width 200 height 47
click at [41, 167] on div "See" at bounding box center [29, 163] width 30 height 29
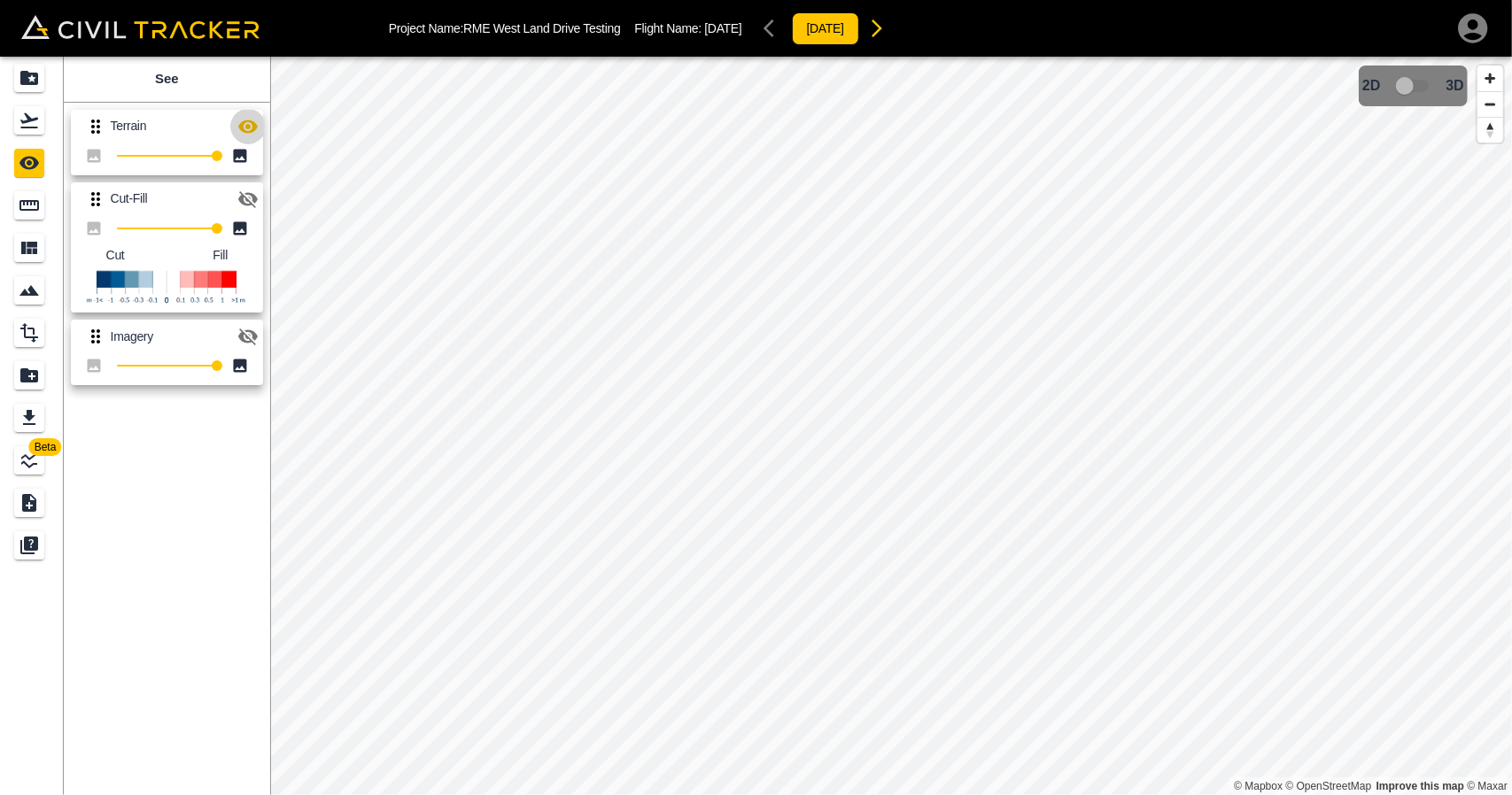
click at [255, 117] on icon "button" at bounding box center [248, 126] width 21 height 21
click at [23, 82] on icon "Projects" at bounding box center [29, 78] width 18 height 14
